Goal: Task Accomplishment & Management: Manage account settings

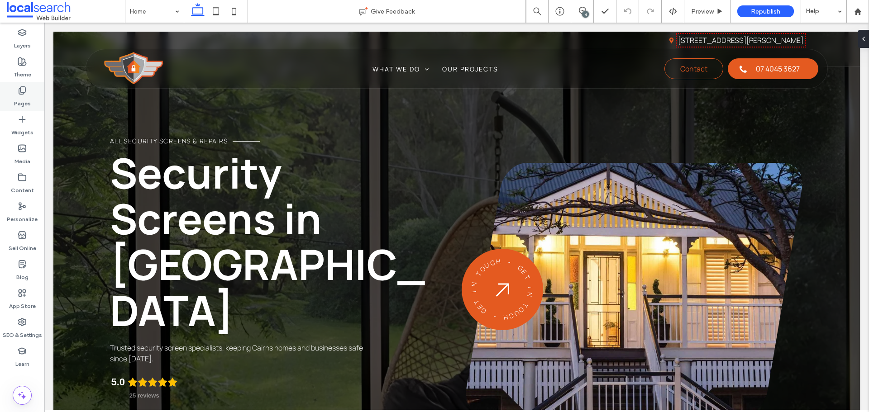
click at [20, 97] on label "Pages" at bounding box center [22, 101] width 17 height 13
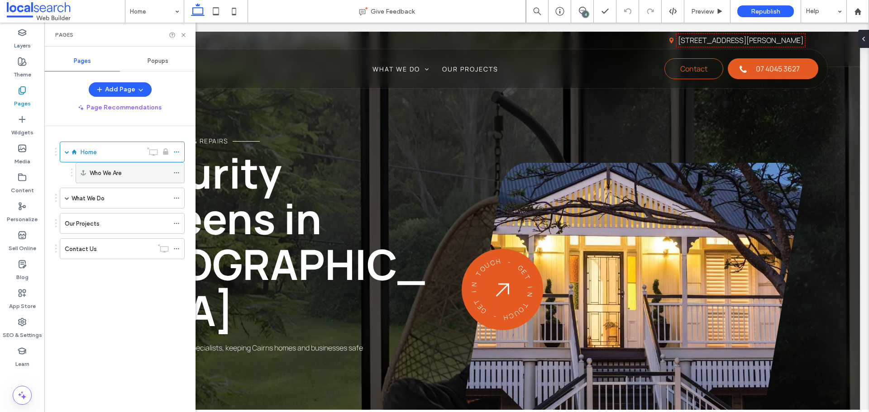
click at [180, 174] on div at bounding box center [178, 173] width 11 height 14
click at [178, 173] on icon at bounding box center [176, 173] width 6 height 6
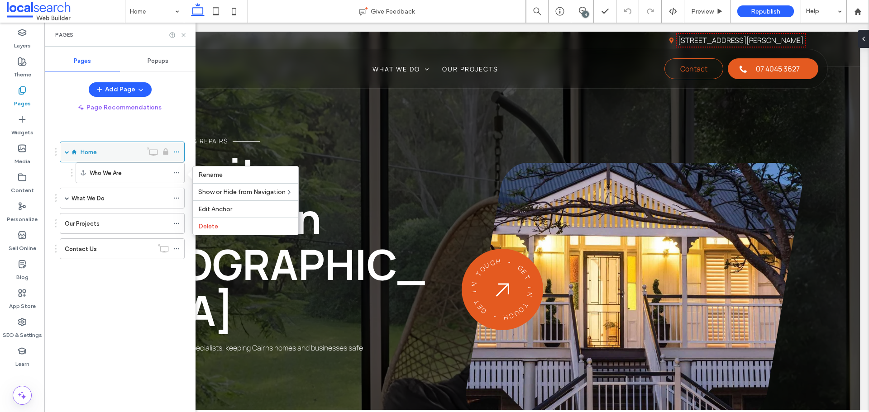
click at [178, 153] on icon at bounding box center [176, 152] width 6 height 6
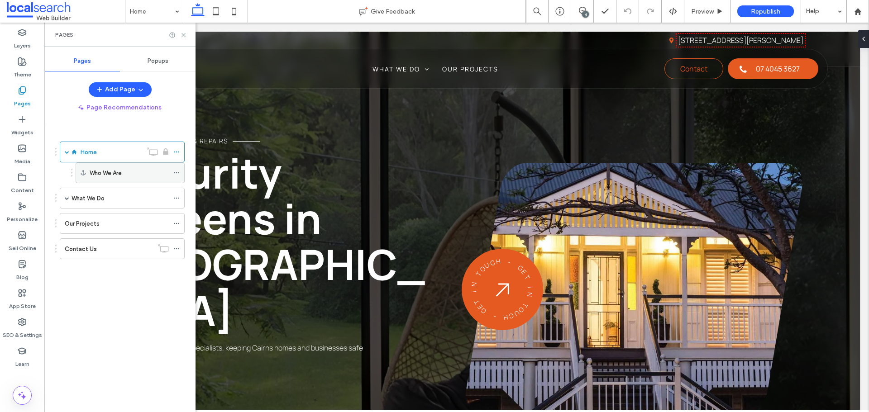
click at [177, 174] on icon at bounding box center [176, 173] width 6 height 6
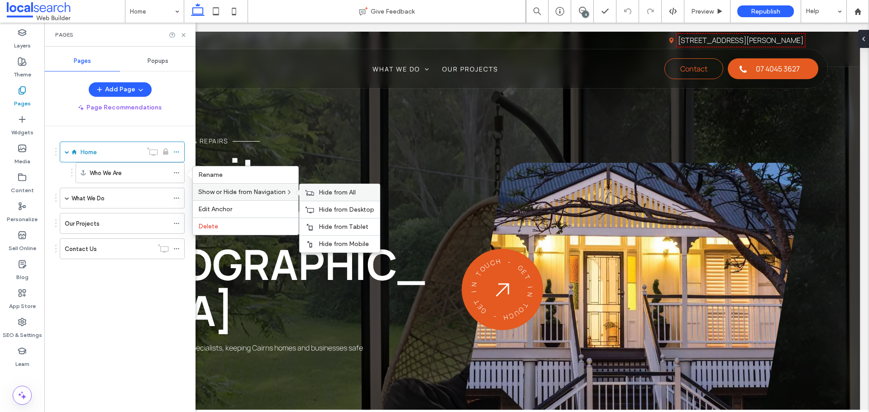
click at [349, 193] on span "Hide from All" at bounding box center [337, 193] width 37 height 8
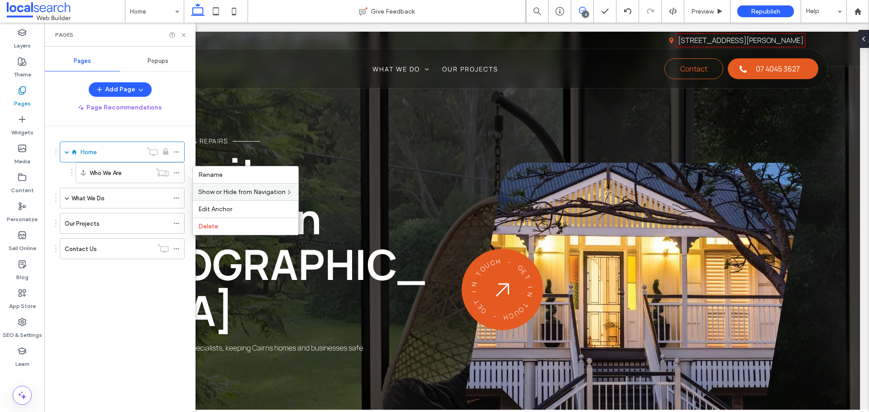
click at [583, 9] on icon at bounding box center [582, 10] width 7 height 7
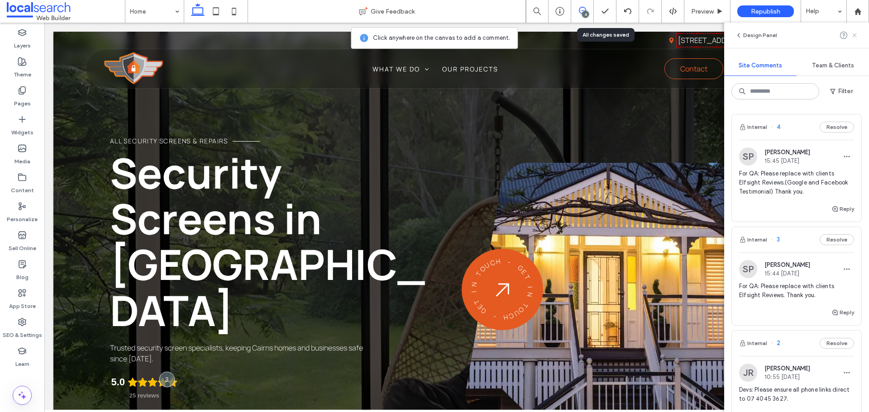
click at [857, 38] on icon at bounding box center [854, 35] width 7 height 7
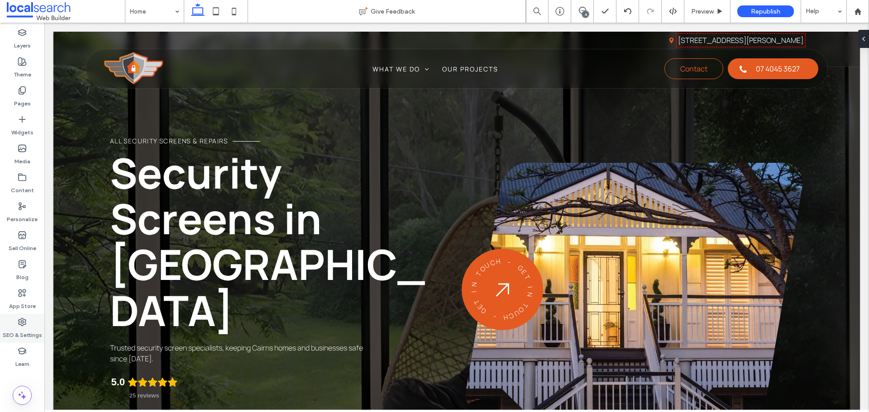
click at [22, 323] on use at bounding box center [22, 322] width 7 height 7
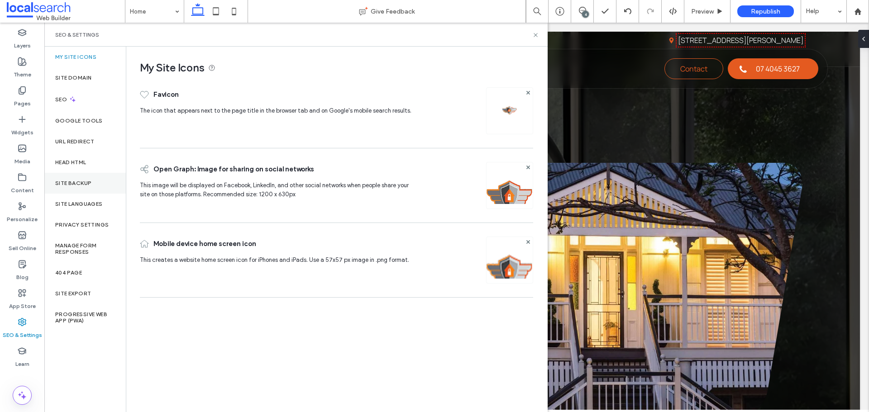
click at [87, 181] on label "Site Backup" at bounding box center [73, 183] width 36 height 6
